Goal: Task Accomplishment & Management: Manage account settings

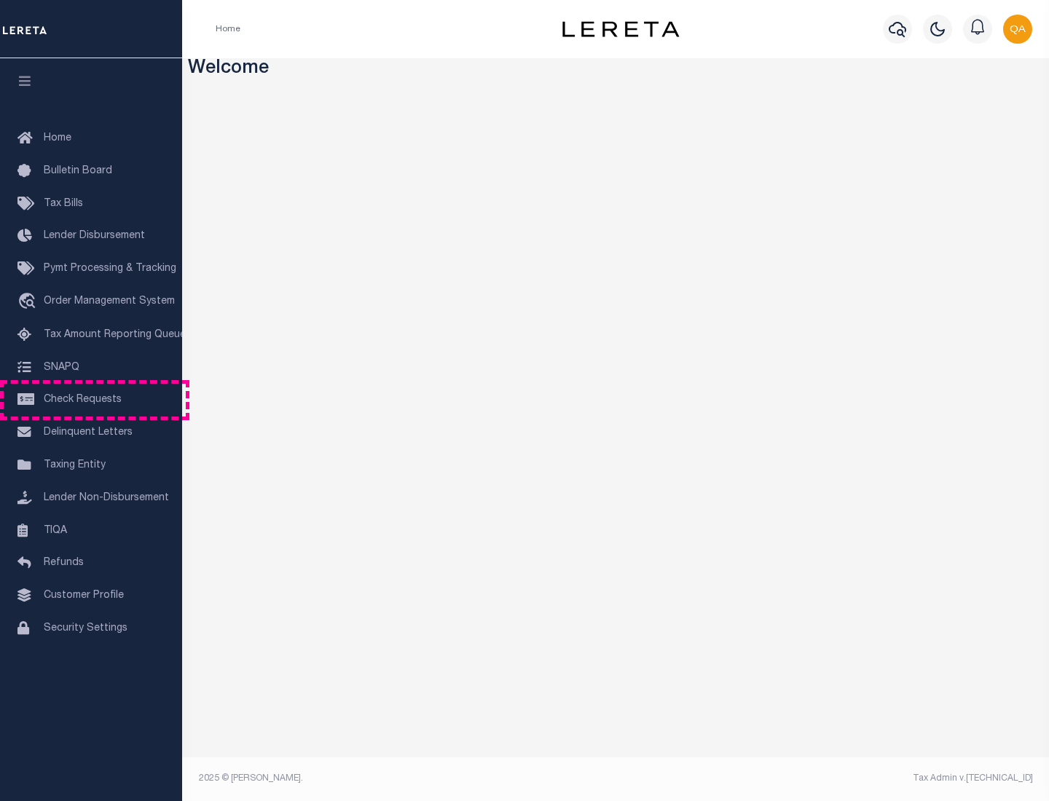
click at [91, 400] on span "Check Requests" at bounding box center [83, 400] width 78 height 10
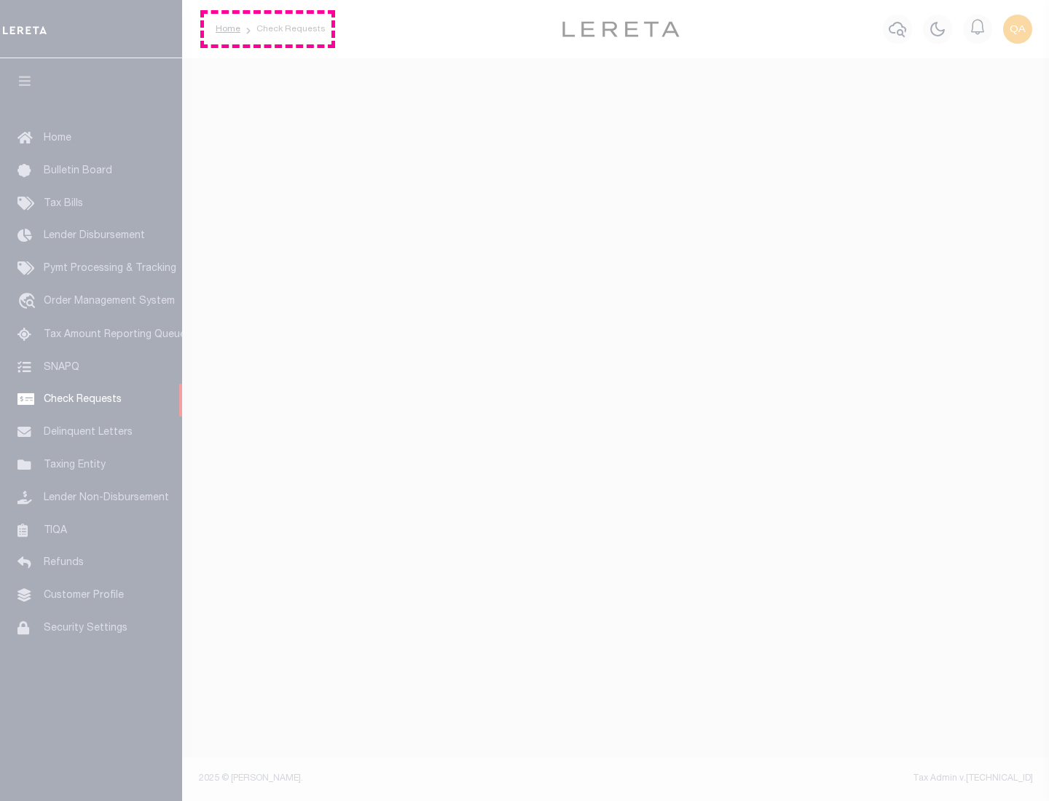
select select "50"
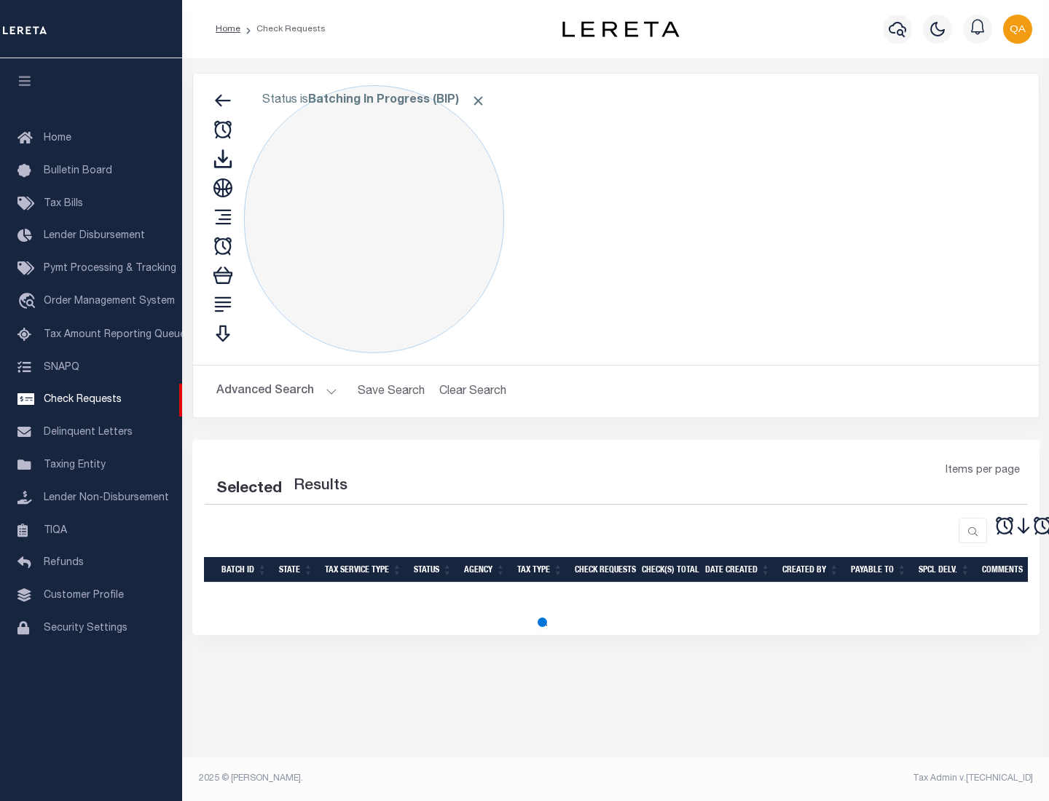
select select "50"
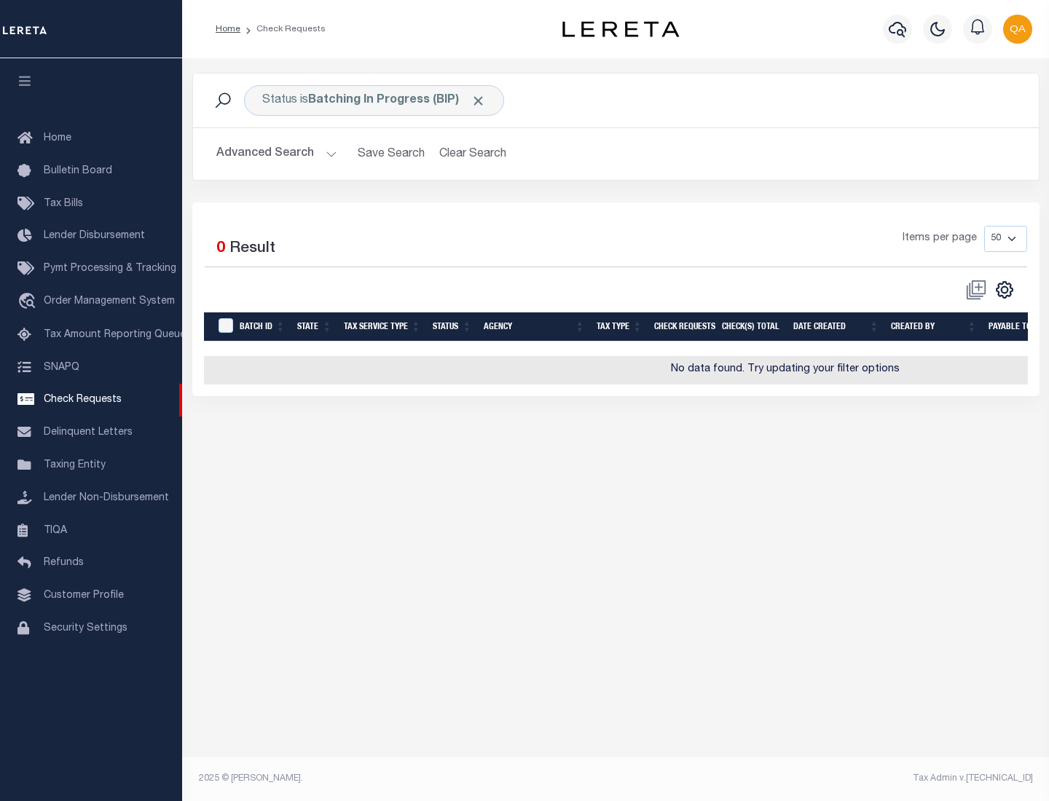
click at [479, 101] on span "Click to Remove" at bounding box center [478, 100] width 15 height 15
